Goal: Transaction & Acquisition: Purchase product/service

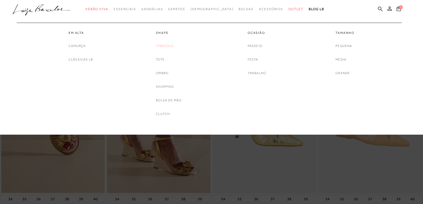
click at [165, 45] on link "Tiracolo" at bounding box center [165, 46] width 18 height 6
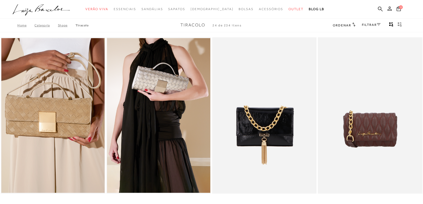
click at [389, 9] on icon at bounding box center [389, 8] width 4 height 4
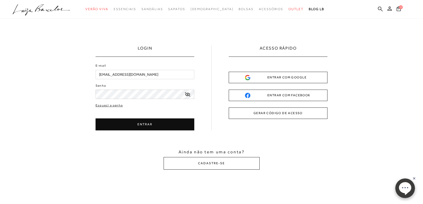
click at [295, 78] on div "ENTRAR COM GOOGLE" at bounding box center [278, 78] width 66 height 6
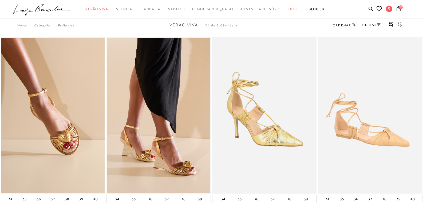
click at [401, 8] on span "2" at bounding box center [401, 7] width 4 height 4
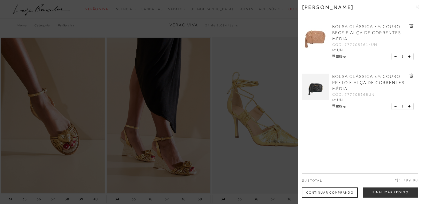
click at [392, 56] on div "1" at bounding box center [402, 56] width 22 height 7
click at [394, 56] on button at bounding box center [396, 56] width 5 height 5
click at [411, 26] on icon at bounding box center [411, 26] width 4 height 4
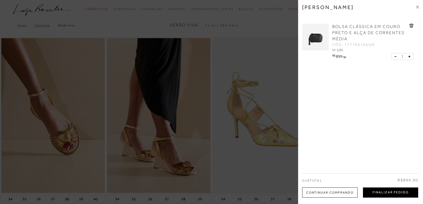
click at [376, 191] on button "Finalizar Pedido" at bounding box center [390, 193] width 55 height 10
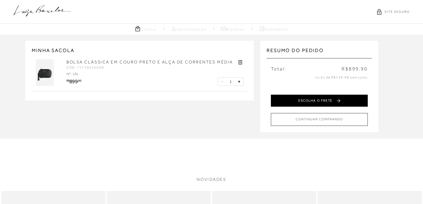
click at [313, 99] on button "ESCOLHA O FRETE" at bounding box center [319, 101] width 97 height 12
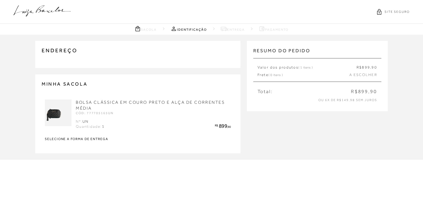
type input "[PHONE_NUMBER]"
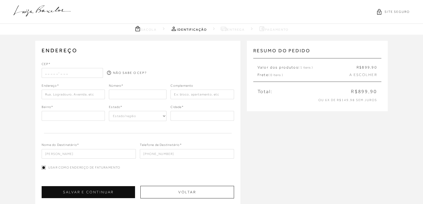
click at [60, 71] on input "text" at bounding box center [72, 73] width 61 height 10
type input "29901-292"
type input "Avenida [PERSON_NAME]"
type input "Aviso"
select select "ES"
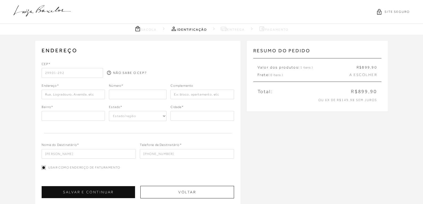
type input "Linhares"
type input "29901-292"
click at [165, 62] on div "NÃO SABE O CEP?" at bounding box center [137, 69] width 61 height 14
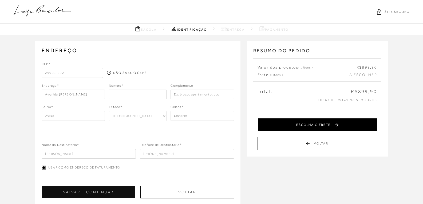
click at [310, 127] on button "ESCOLHA O FRETE" at bounding box center [318, 124] width 120 height 13
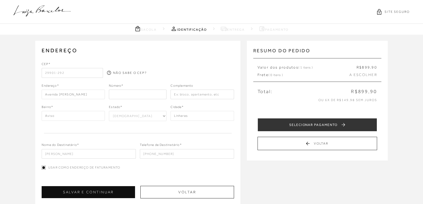
scroll to position [27, 0]
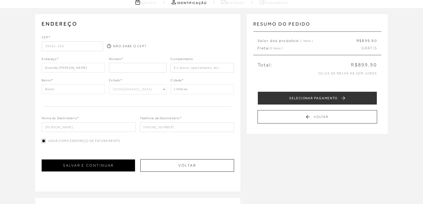
click at [81, 165] on button "SALVAR E CONTINUAR" at bounding box center [88, 166] width 93 height 12
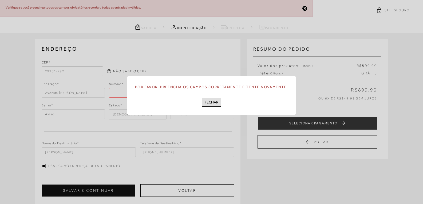
scroll to position [0, 0]
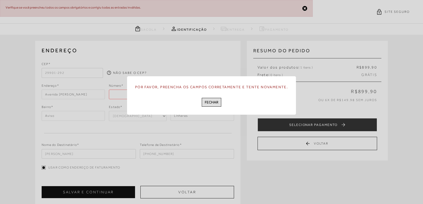
click at [210, 101] on button "FECHAR" at bounding box center [211, 102] width 19 height 9
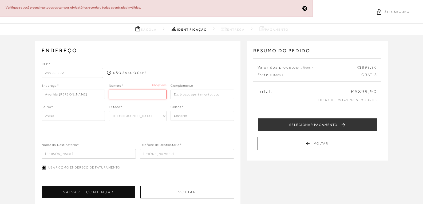
click at [135, 96] on input "number" at bounding box center [138, 95] width 58 height 10
type input "1150"
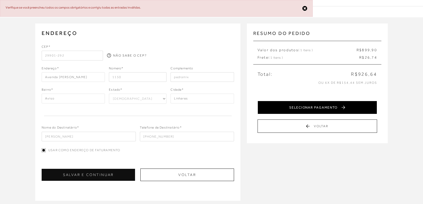
scroll to position [27, 0]
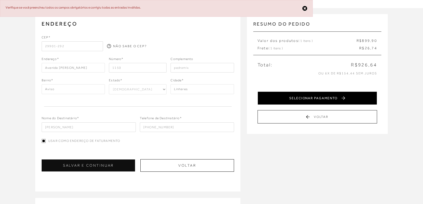
type input "pedramix"
click at [316, 101] on button "SELECIONAR PAGAMENTO" at bounding box center [318, 98] width 120 height 13
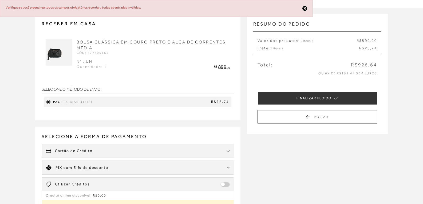
scroll to position [0, 0]
